Goal: Task Accomplishment & Management: Manage account settings

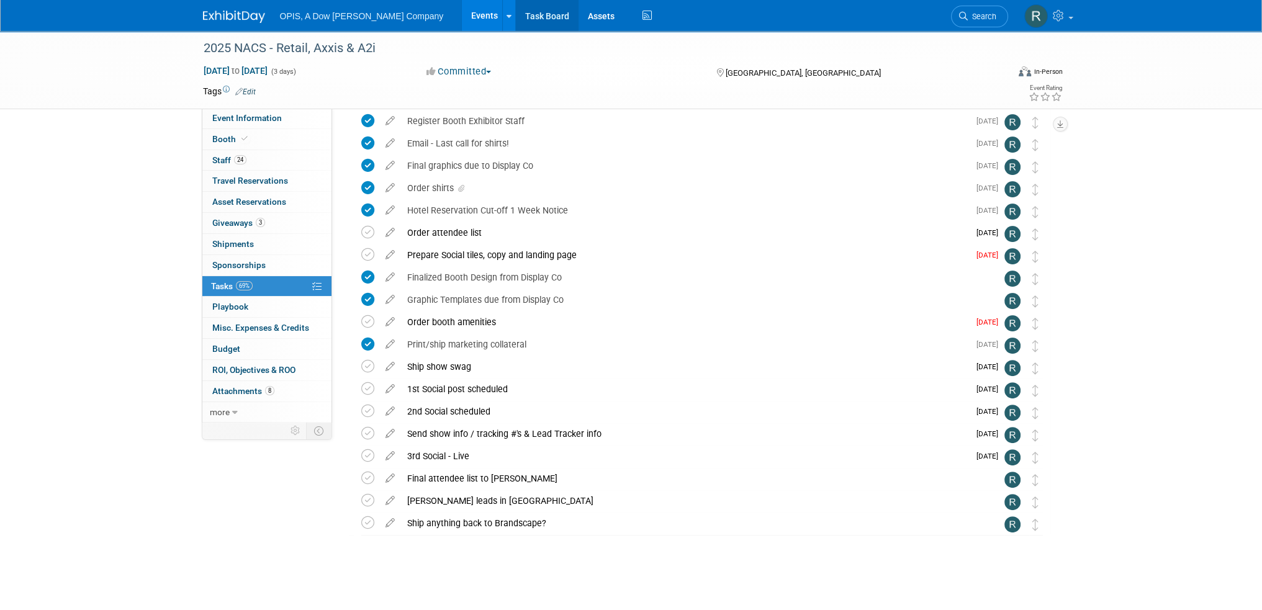
click at [516, 20] on link "Task Board" at bounding box center [547, 15] width 63 height 31
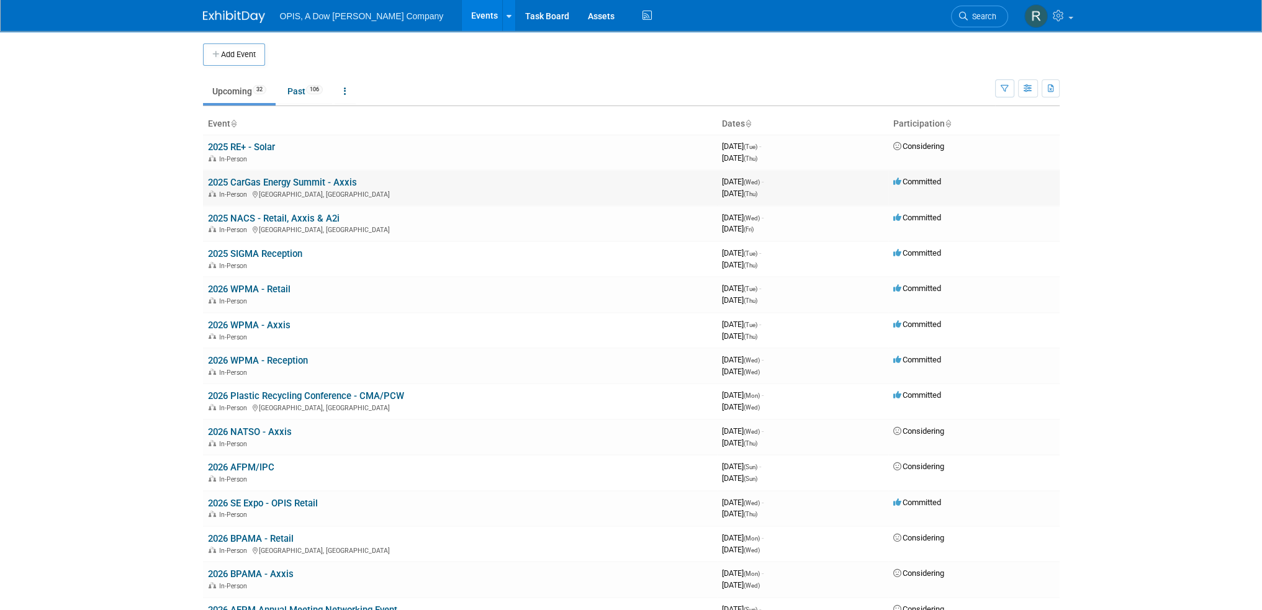
click at [271, 181] on link "2025 CarGas Energy Summit - Axxis" at bounding box center [282, 182] width 149 height 11
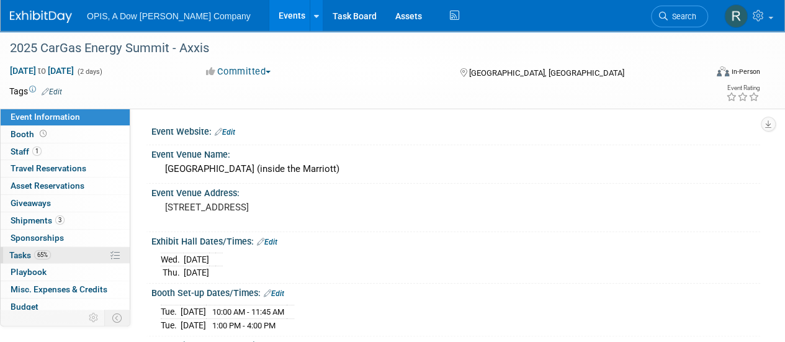
drag, startPoint x: 17, startPoint y: 255, endPoint x: 29, endPoint y: 253, distance: 12.1
click at [17, 255] on span "Tasks 65%" at bounding box center [30, 255] width 42 height 10
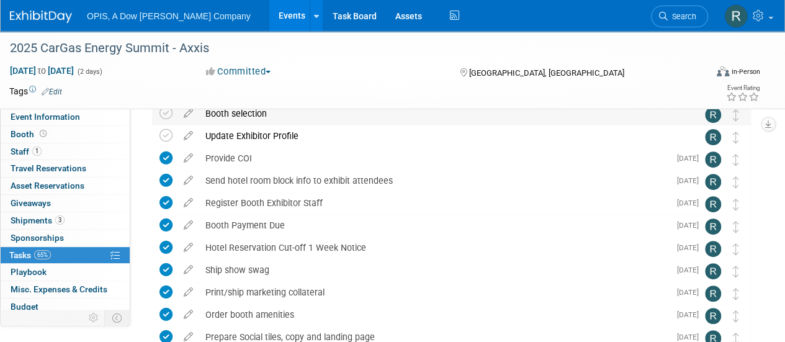
scroll to position [248, 0]
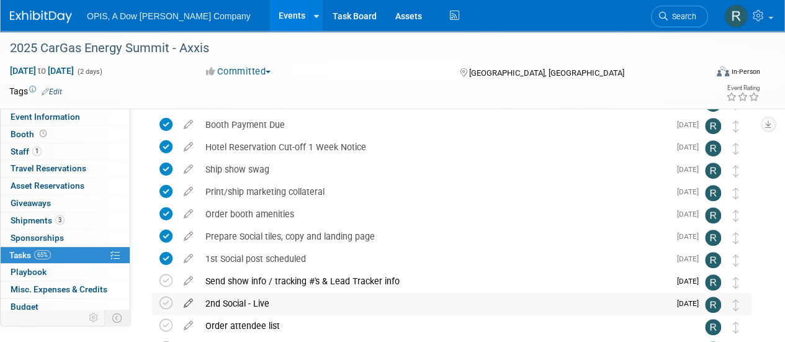
click at [188, 302] on icon at bounding box center [189, 301] width 22 height 16
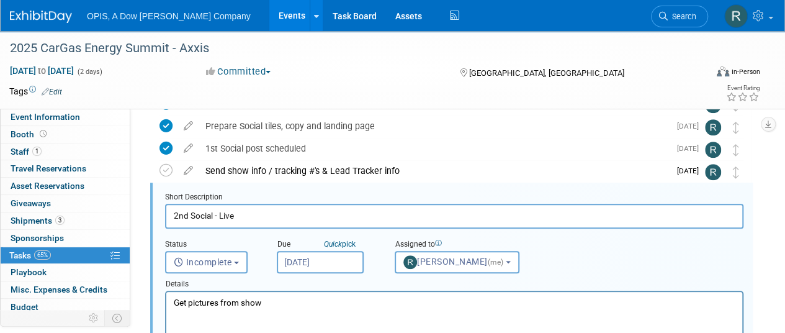
scroll to position [0, 0]
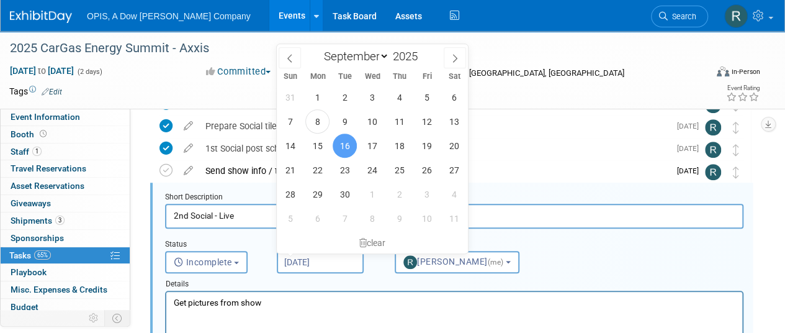
click at [313, 253] on input "[DATE]" at bounding box center [320, 262] width 87 height 22
click at [369, 153] on span "17" at bounding box center [372, 145] width 24 height 24
type input "[DATE]"
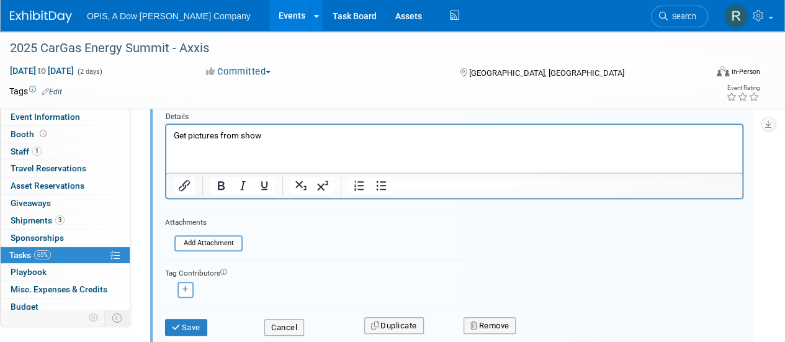
scroll to position [545, 0]
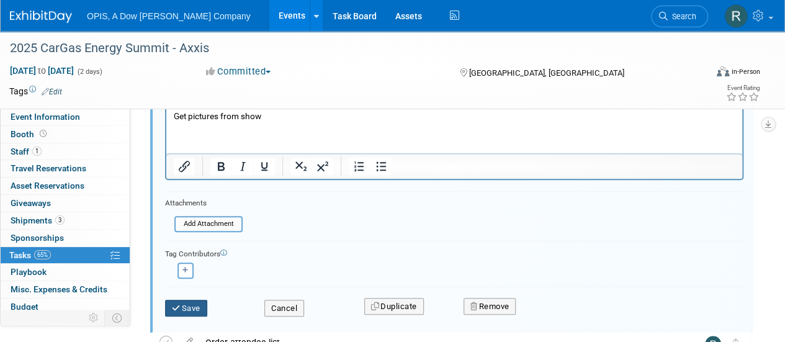
click at [194, 307] on button "Save" at bounding box center [186, 308] width 42 height 17
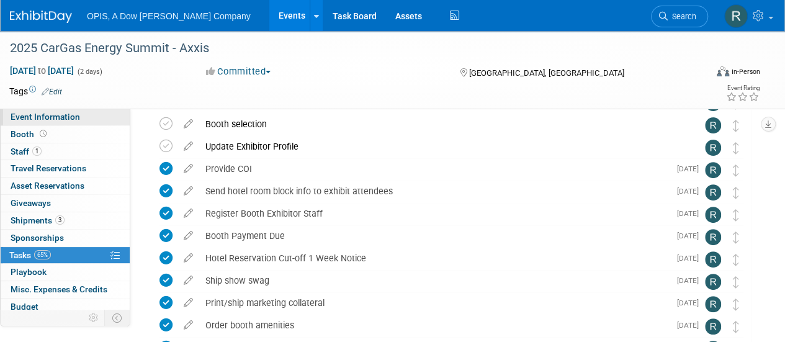
scroll to position [0, 0]
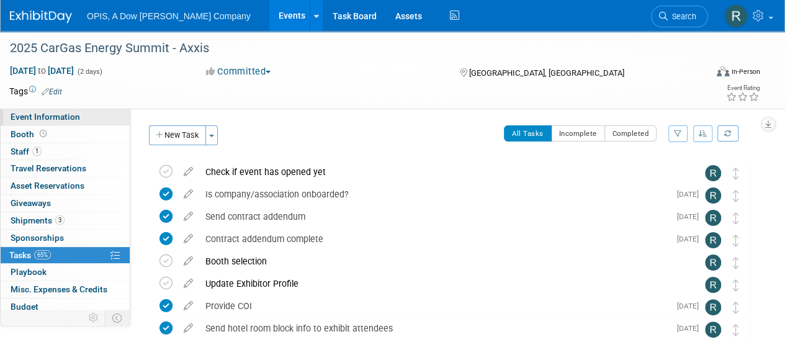
click at [46, 117] on span "Event Information" at bounding box center [46, 117] width 70 height 10
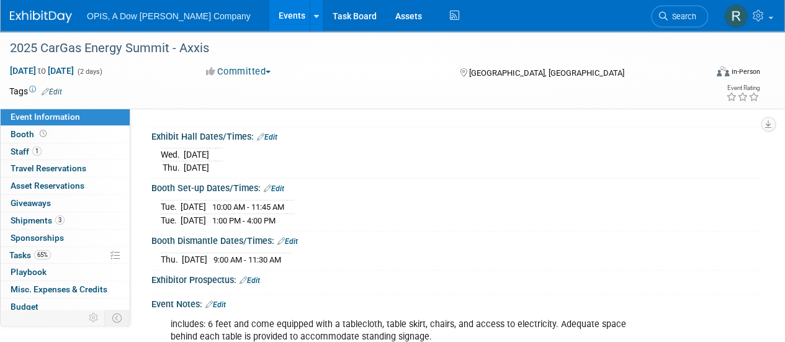
scroll to position [124, 0]
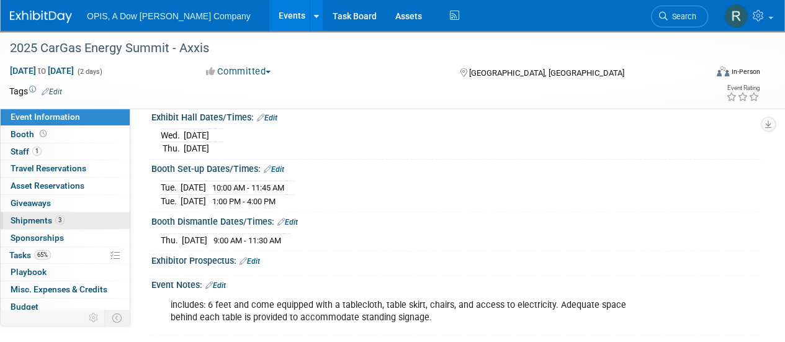
click at [32, 215] on span "Shipments 3" at bounding box center [38, 220] width 54 height 10
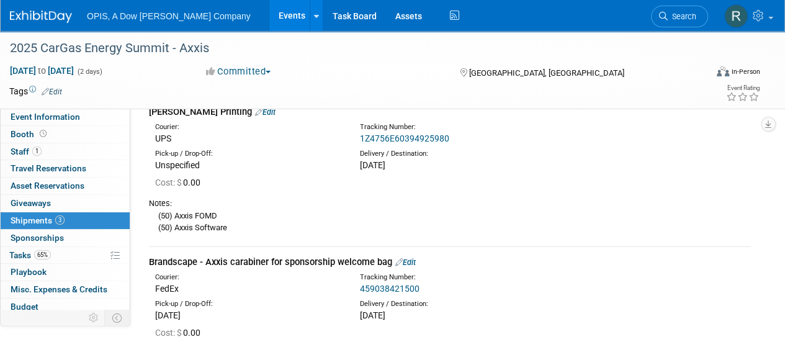
scroll to position [186, 0]
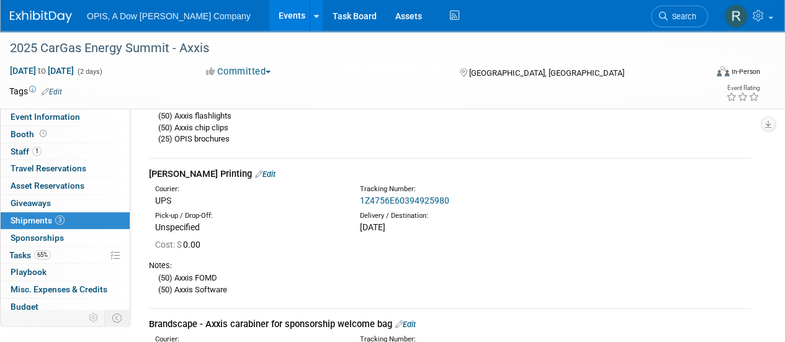
click at [255, 173] on link "Edit" at bounding box center [265, 173] width 20 height 9
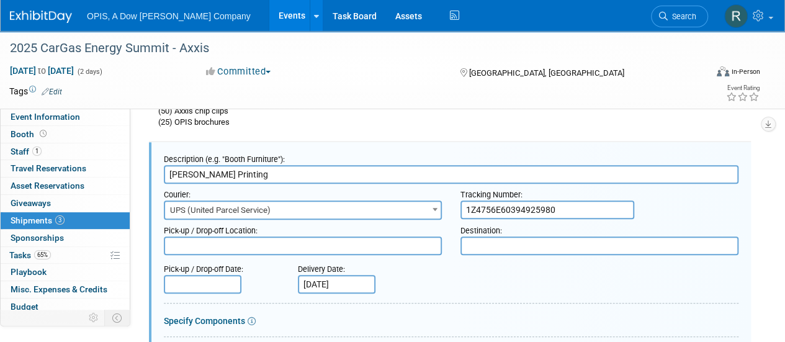
scroll to position [0, 0]
drag, startPoint x: 570, startPoint y: 209, endPoint x: 413, endPoint y: 205, distance: 156.5
click at [413, 205] on div "Courier: 007EX 17 Post Service (17PostService) 2GO (Negros Navigation) 360 Lion…" at bounding box center [451, 202] width 593 height 36
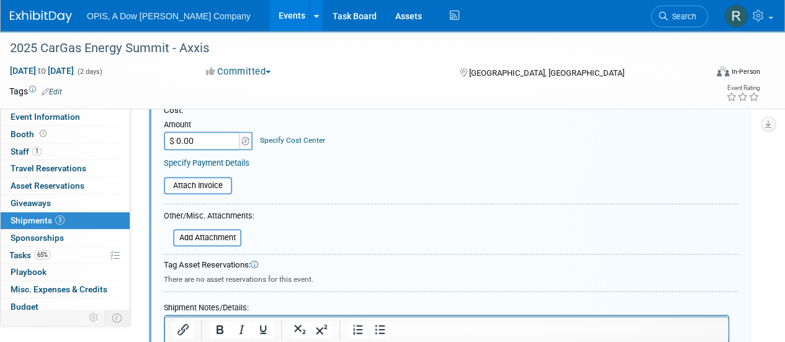
scroll to position [575, 0]
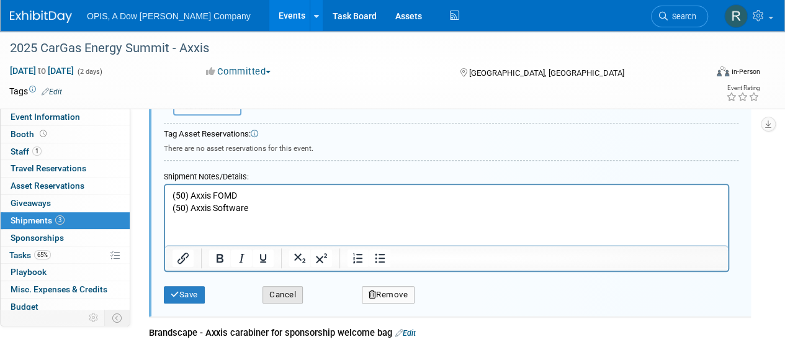
click at [289, 289] on button "Cancel" at bounding box center [283, 294] width 40 height 17
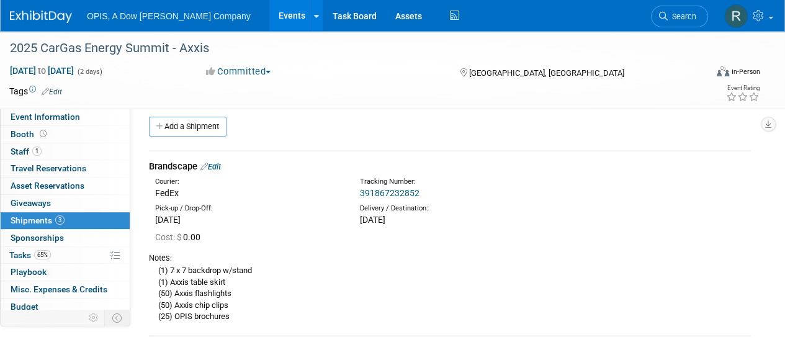
scroll to position [0, 0]
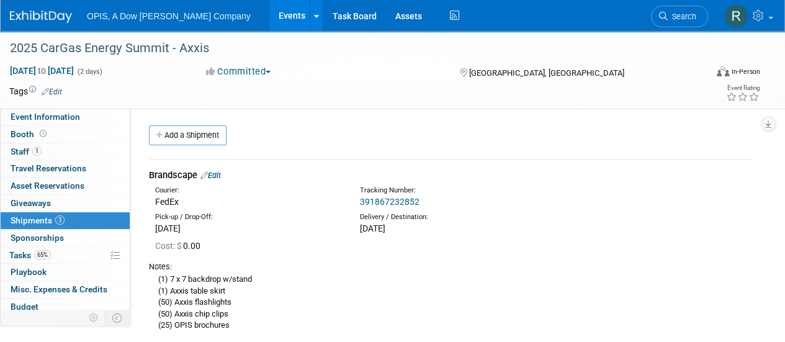
click at [217, 176] on link "Edit" at bounding box center [211, 175] width 20 height 9
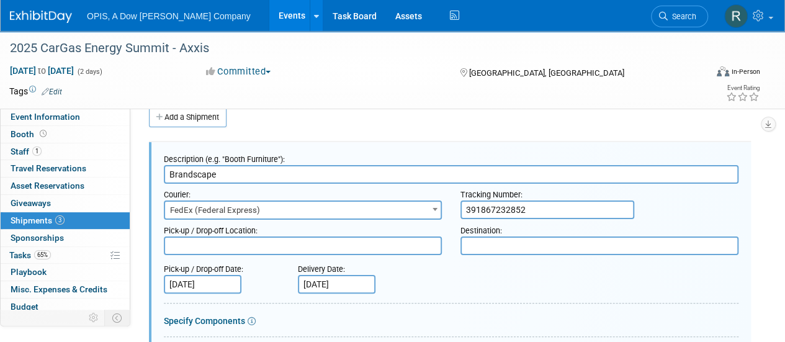
drag, startPoint x: 555, startPoint y: 205, endPoint x: 426, endPoint y: 209, distance: 128.6
click at [426, 209] on div "Courier: 007EX 17 Post Service (17PostService) 2GO (Negros Navigation) 360 Lion…" at bounding box center [451, 202] width 593 height 36
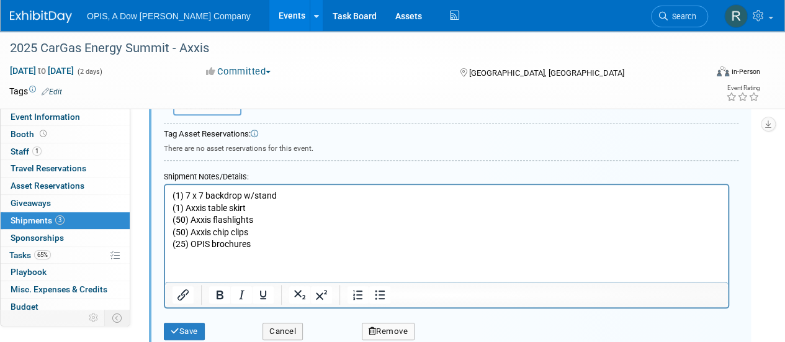
scroll to position [453, 0]
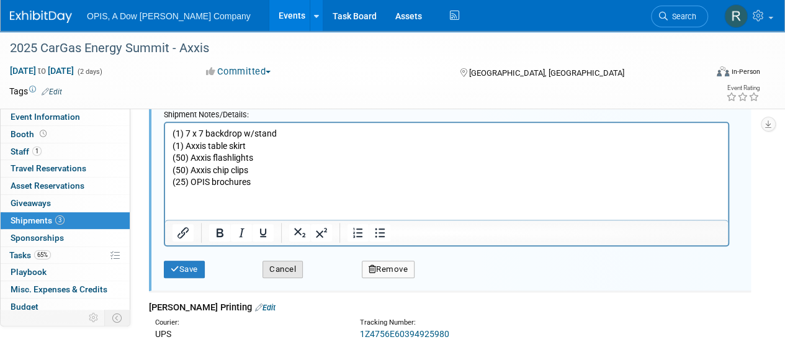
click at [276, 268] on button "Cancel" at bounding box center [283, 269] width 40 height 17
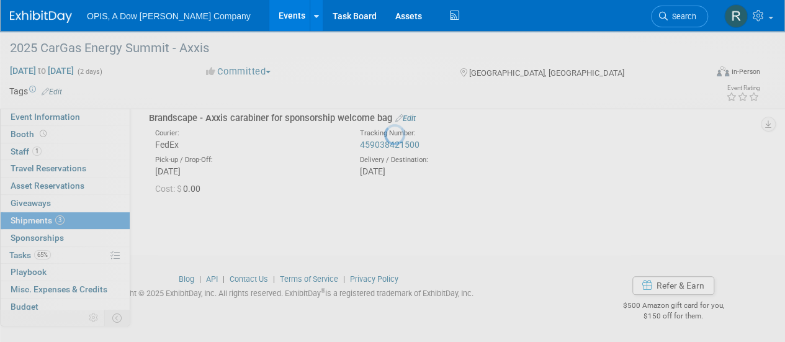
scroll to position [392, 0]
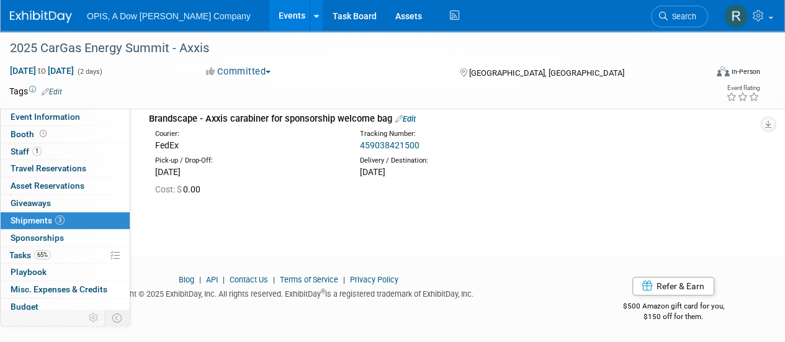
click at [420, 116] on div "Brandscape - Axxis carabiner for sponsorship welcome bag Edit" at bounding box center [450, 118] width 602 height 13
click at [411, 120] on link "Edit" at bounding box center [405, 118] width 20 height 9
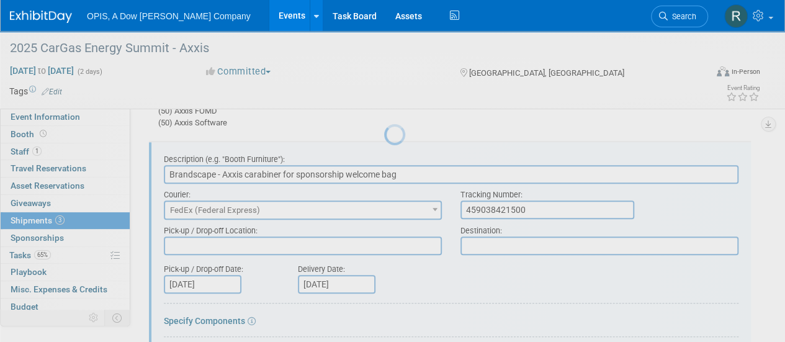
scroll to position [0, 0]
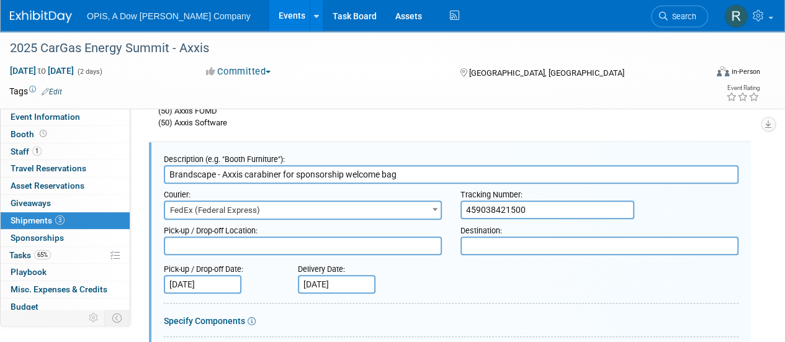
drag, startPoint x: 531, startPoint y: 209, endPoint x: 454, endPoint y: 209, distance: 77.0
click at [454, 209] on div "Tracking Number: 459038421500" at bounding box center [599, 201] width 297 height 35
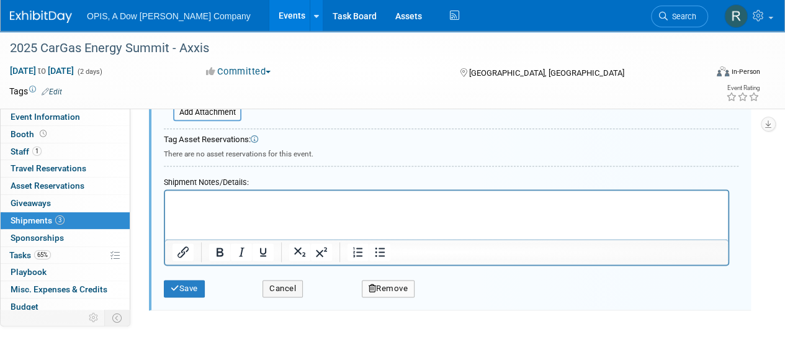
scroll to position [788, 0]
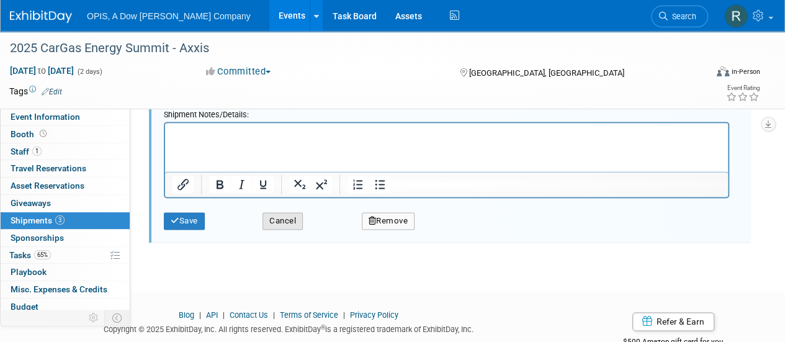
click at [274, 219] on button "Cancel" at bounding box center [283, 220] width 40 height 17
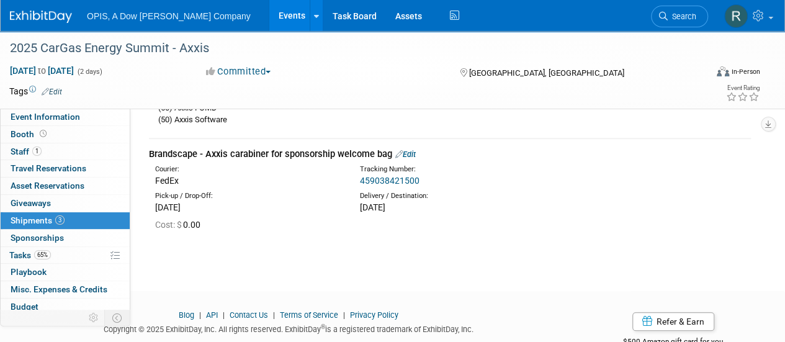
scroll to position [330, 0]
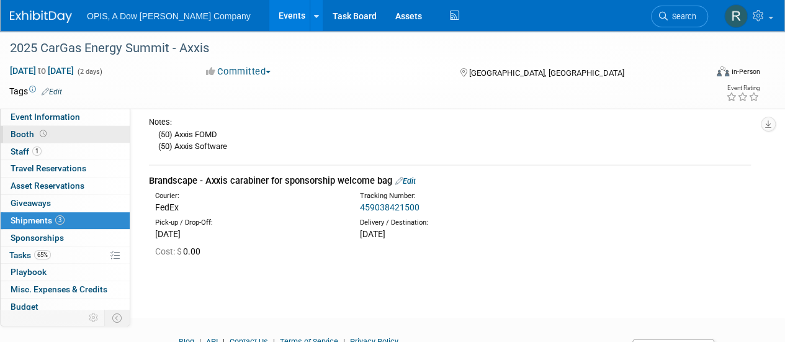
click at [17, 135] on span "Booth" at bounding box center [30, 134] width 38 height 10
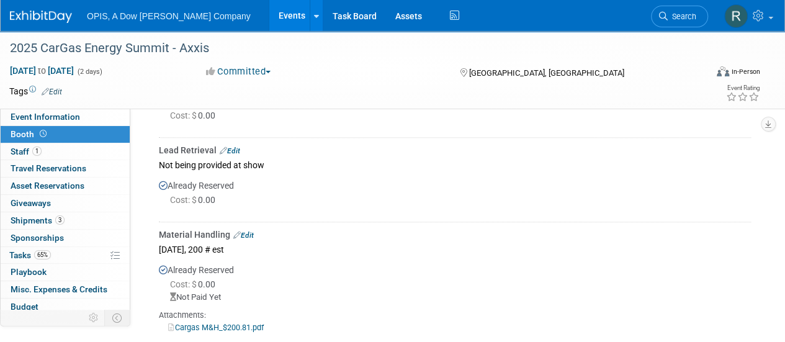
scroll to position [869, 0]
